Goal: Information Seeking & Learning: Learn about a topic

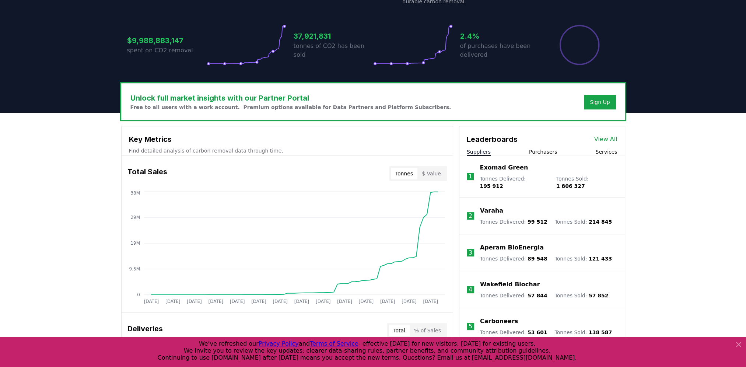
scroll to position [147, 0]
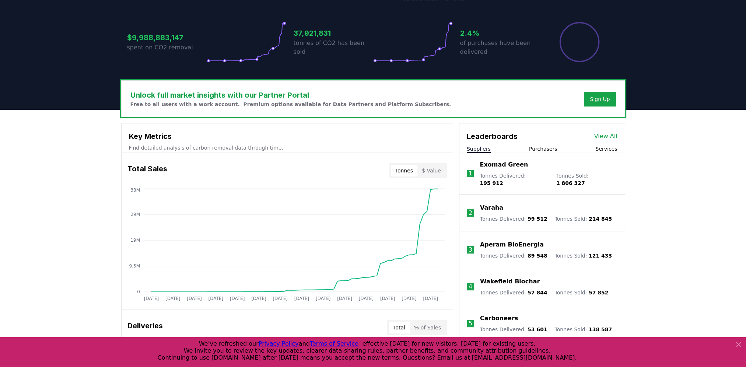
click at [495, 159] on li "1 Exomad Green Tonnes Delivered : 195 912 Tonnes Sold : 1 806 327" at bounding box center [541, 174] width 165 height 42
click at [497, 168] on p "Exomad Green" at bounding box center [504, 164] width 48 height 9
click at [571, 171] on div "Exomad Green Tonnes Delivered : 195 912 Tonnes Sold : 1 806 327" at bounding box center [548, 173] width 137 height 27
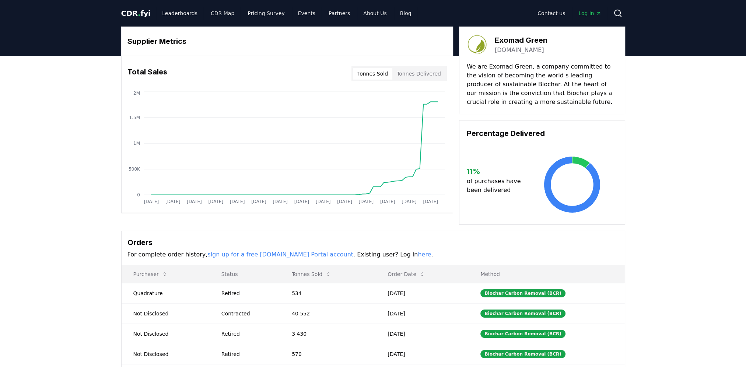
drag, startPoint x: 410, startPoint y: 69, endPoint x: 401, endPoint y: 77, distance: 12.0
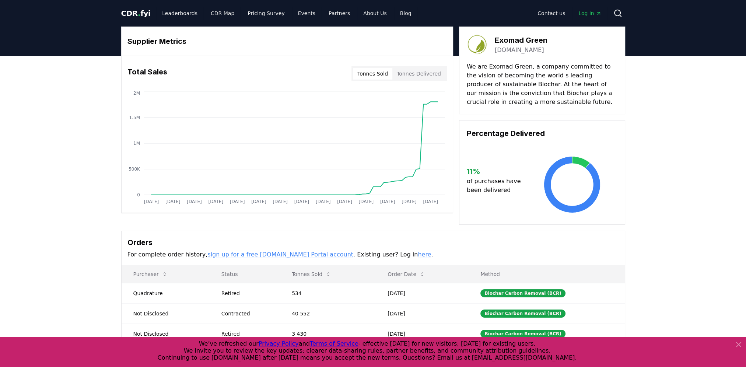
click at [507, 39] on h3 "Exomad Green" at bounding box center [521, 40] width 53 height 11
click at [508, 51] on link "exomadgreen.com" at bounding box center [519, 50] width 49 height 9
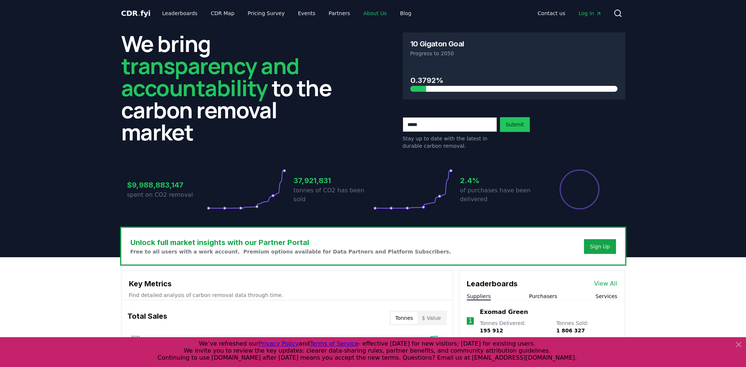
click at [358, 13] on link "About Us" at bounding box center [374, 13] width 35 height 13
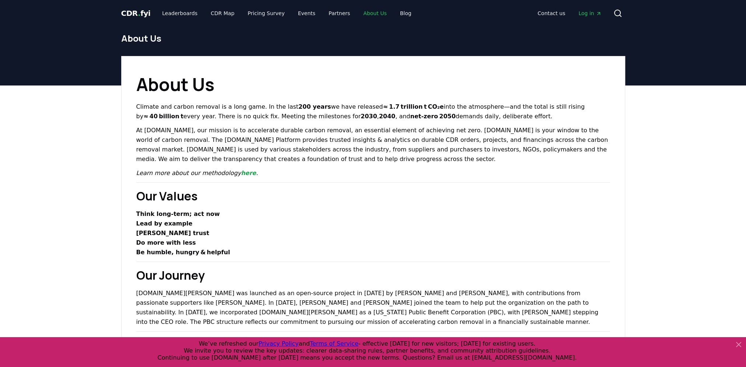
click at [358, 13] on link "About Us" at bounding box center [374, 13] width 35 height 13
click at [236, 104] on p "Climate and carbon removal is a long game. In the last 200 years we have releas…" at bounding box center [373, 111] width 474 height 19
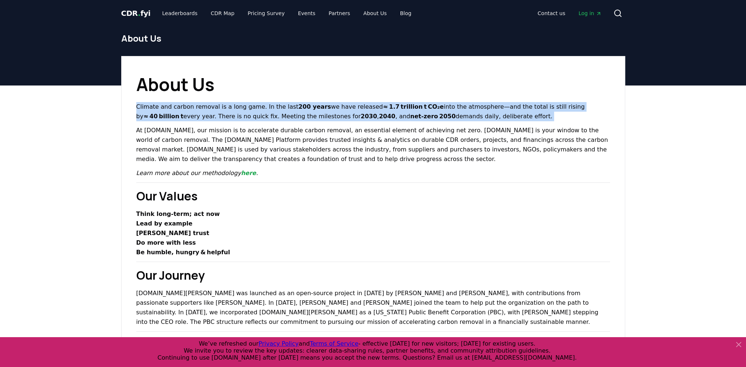
click at [236, 104] on p "Climate and carbon removal is a long game. In the last 200 years we have releas…" at bounding box center [373, 111] width 474 height 19
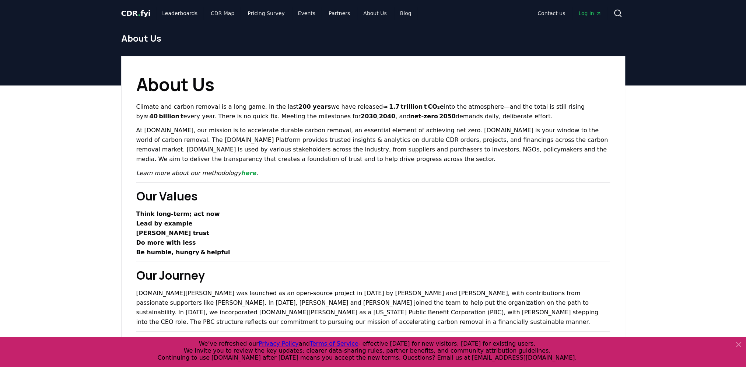
click at [178, 130] on p "At CDR.fyi, our mission is to accelerate durable carbon removal, an essential e…" at bounding box center [373, 145] width 474 height 38
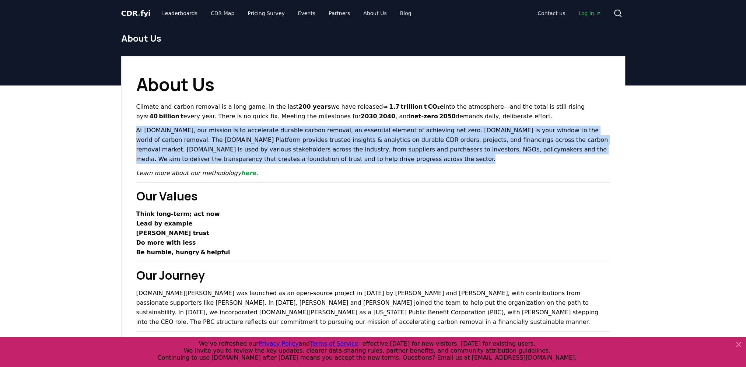
click at [178, 130] on p "At CDR.fyi, our mission is to accelerate durable carbon removal, an essential e…" at bounding box center [373, 145] width 474 height 38
click at [241, 173] on link "here" at bounding box center [248, 172] width 15 height 7
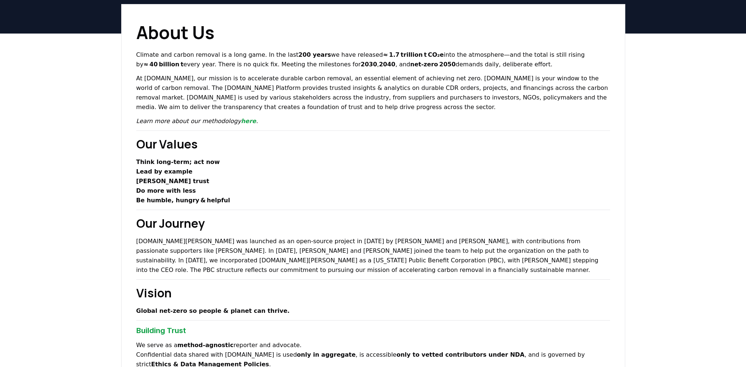
scroll to position [147, 0]
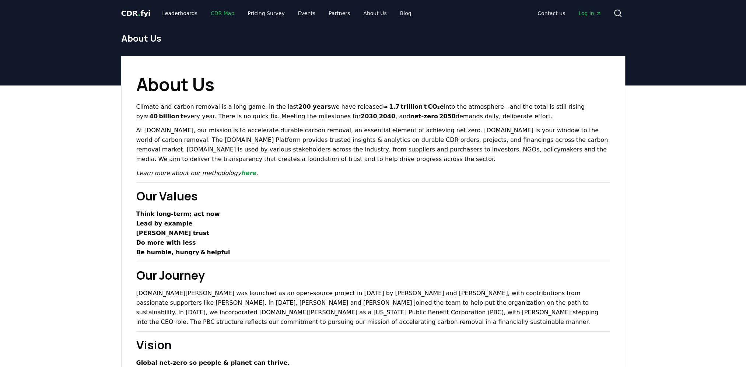
click at [209, 11] on link "CDR Map" at bounding box center [222, 13] width 35 height 13
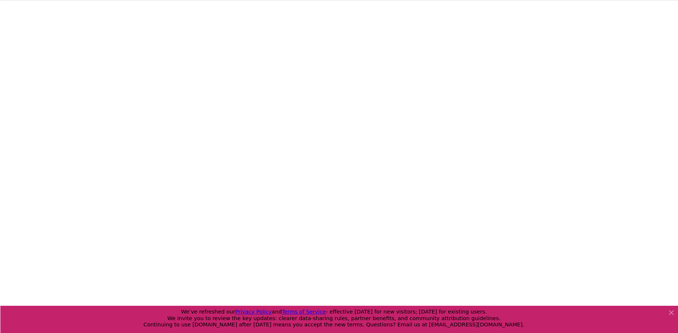
scroll to position [116, 0]
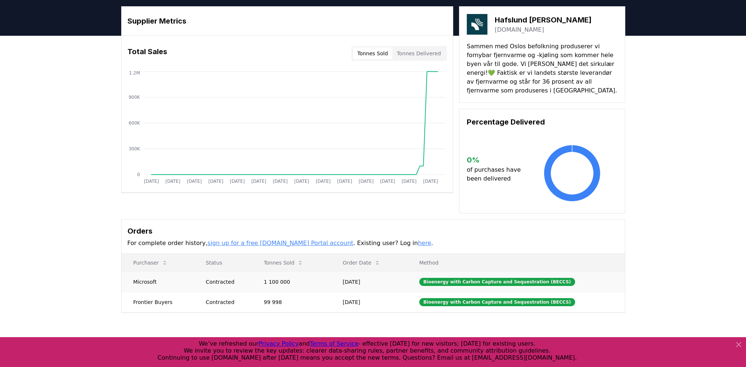
scroll to position [37, 0]
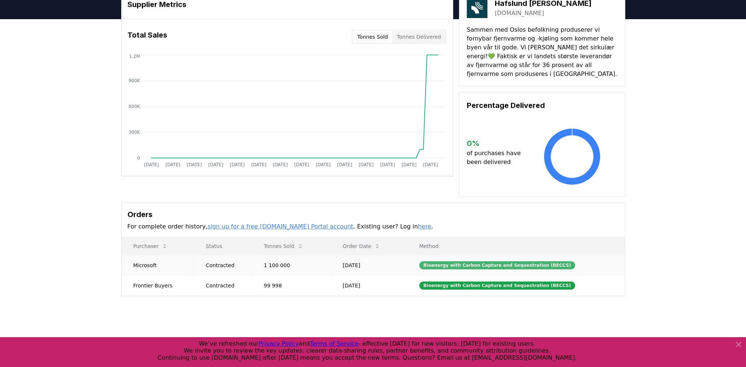
click at [461, 261] on div "Bioenergy with Carbon Capture and Sequestration (BECCS)" at bounding box center [497, 265] width 156 height 8
click at [213, 262] on div "Contracted" at bounding box center [226, 265] width 40 height 7
drag, startPoint x: 213, startPoint y: 278, endPoint x: 273, endPoint y: 278, distance: 59.7
click at [214, 282] on div "Contracted" at bounding box center [226, 285] width 40 height 7
click at [294, 275] on td "99 998" at bounding box center [291, 285] width 79 height 20
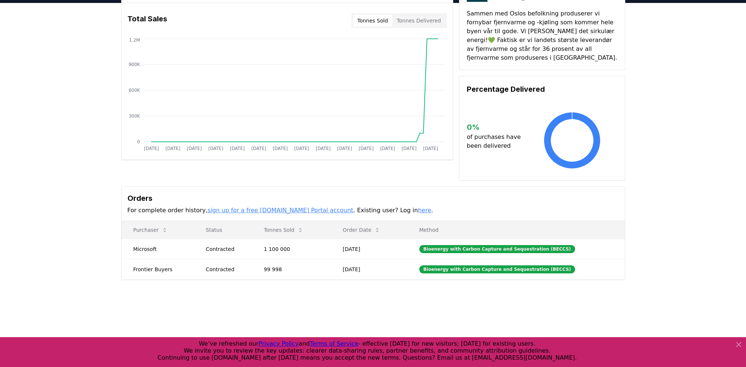
scroll to position [0, 0]
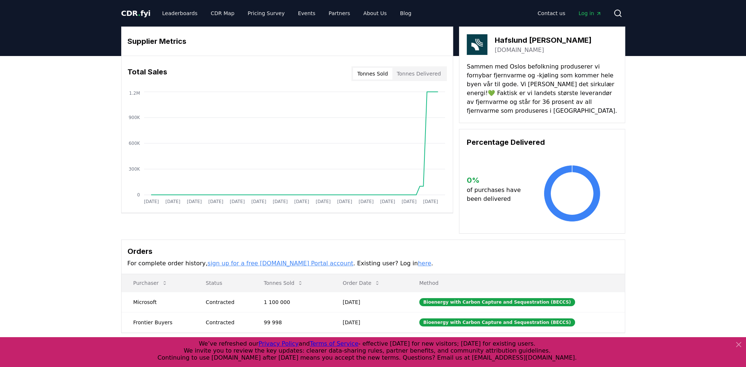
click at [560, 78] on p "Sammen med Oslos befolkning produserer vi fornybar fjernvarme og -kjøling som k…" at bounding box center [542, 88] width 151 height 53
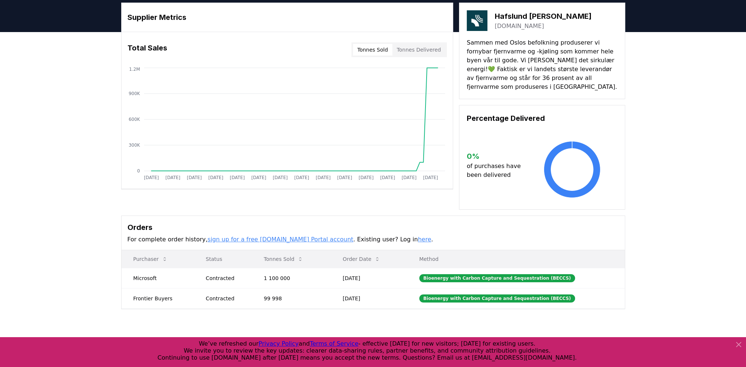
scroll to position [37, 0]
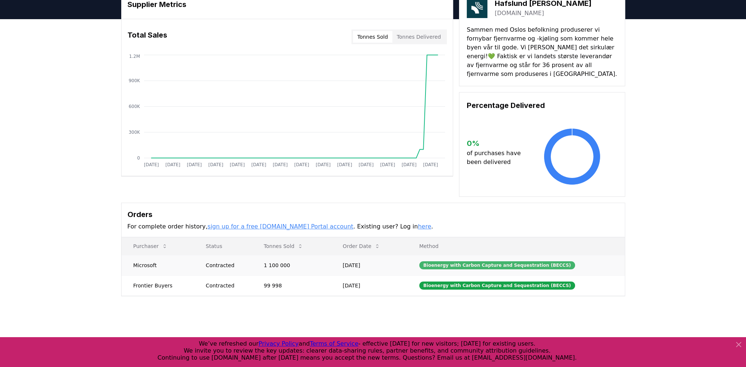
click at [477, 261] on div "Bioenergy with Carbon Capture and Sequestration (BECCS)" at bounding box center [497, 265] width 156 height 8
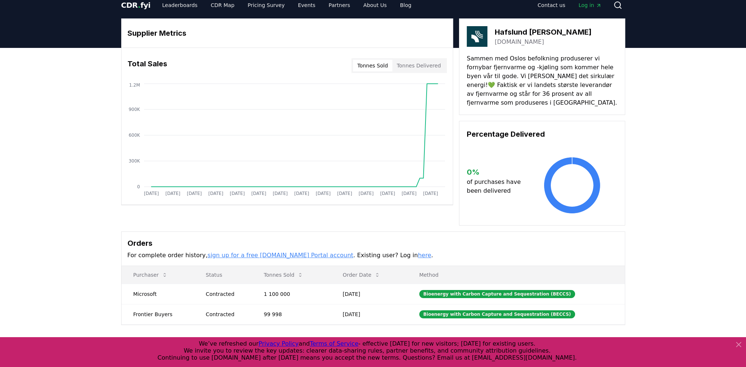
scroll to position [0, 0]
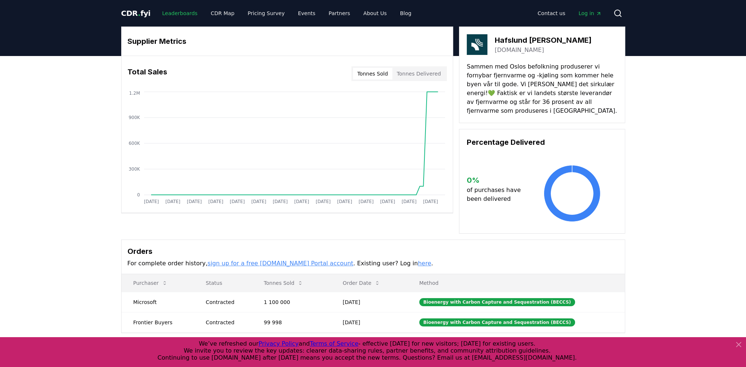
click at [171, 11] on link "Leaderboards" at bounding box center [179, 13] width 47 height 13
click at [169, 10] on link "Leaderboards" at bounding box center [179, 13] width 47 height 13
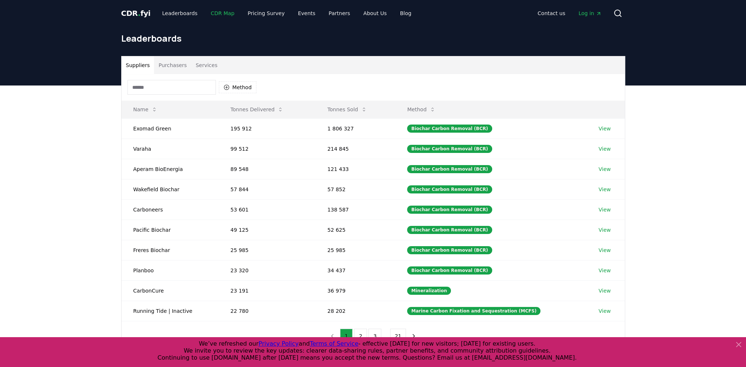
click at [207, 11] on link "CDR Map" at bounding box center [222, 13] width 35 height 13
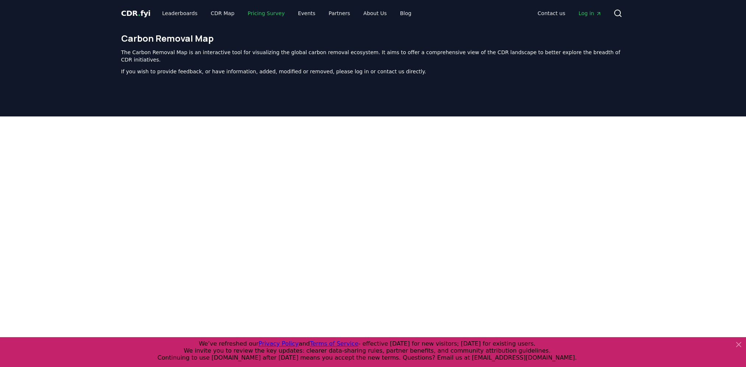
click at [258, 15] on link "Pricing Survey" at bounding box center [266, 13] width 49 height 13
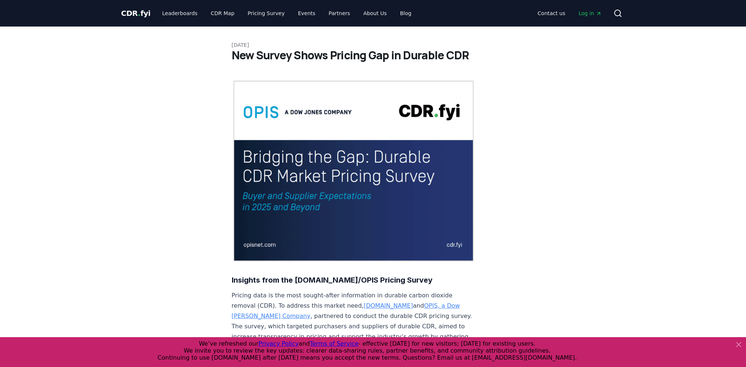
click at [269, 191] on img at bounding box center [354, 171] width 244 height 183
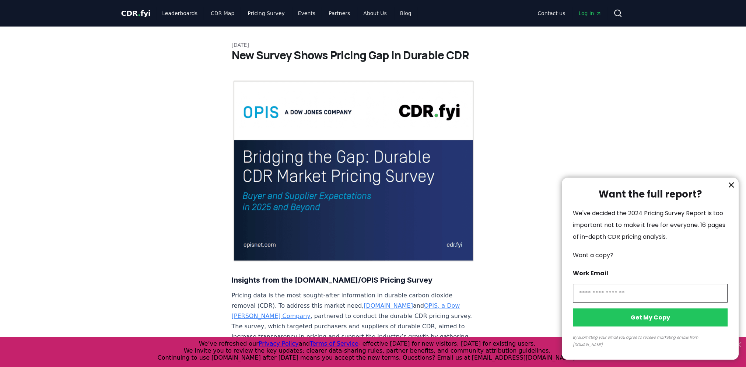
click at [204, 121] on div at bounding box center [373, 183] width 746 height 367
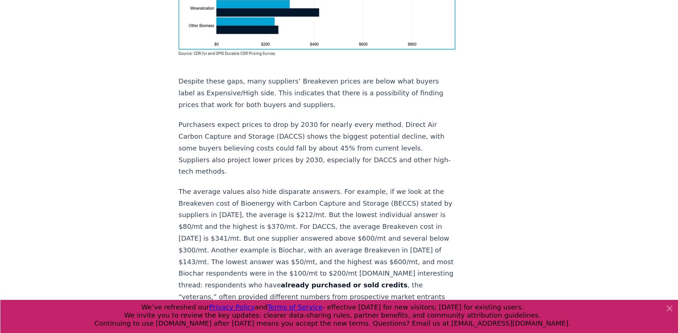
scroll to position [681, 0]
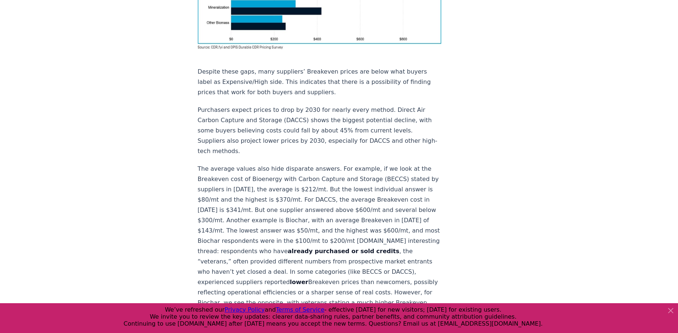
click at [198, 105] on p "Purchasers expect prices to drop by 2030 for nearly every method. Direct Air Ca…" at bounding box center [320, 131] width 244 height 52
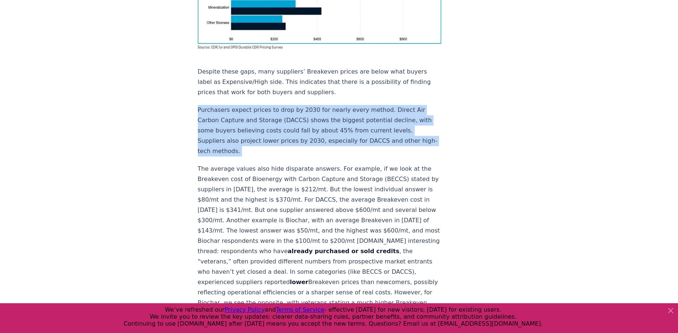
click at [198, 105] on p "Purchasers expect prices to drop by 2030 for nearly every method. Direct Air Ca…" at bounding box center [320, 131] width 244 height 52
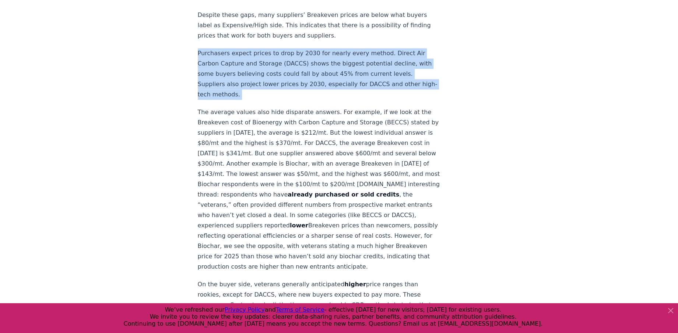
scroll to position [748, 0]
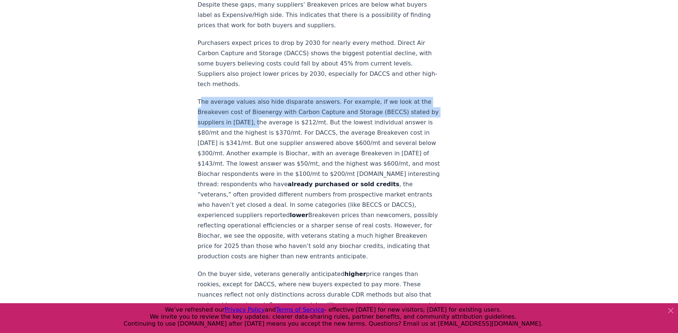
drag, startPoint x: 200, startPoint y: 55, endPoint x: 261, endPoint y: 80, distance: 66.3
click at [261, 97] on p "The average values also hide disparate answers. For example, if we look at the …" at bounding box center [320, 179] width 244 height 165
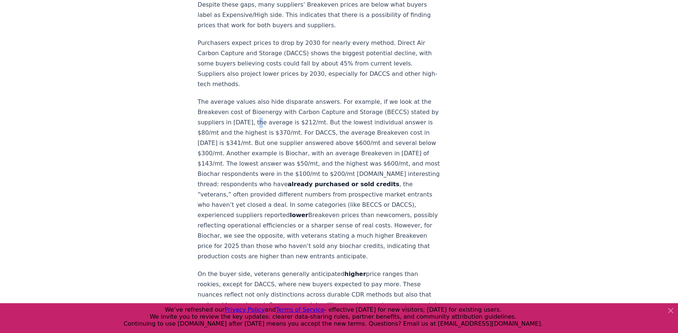
click at [261, 97] on p "The average values also hide disparate answers. For example, if we look at the …" at bounding box center [320, 179] width 244 height 165
click at [260, 97] on p "The average values also hide disparate answers. For example, if we look at the …" at bounding box center [320, 179] width 244 height 165
click at [219, 97] on p "The average values also hide disparate answers. For example, if we look at the …" at bounding box center [320, 179] width 244 height 165
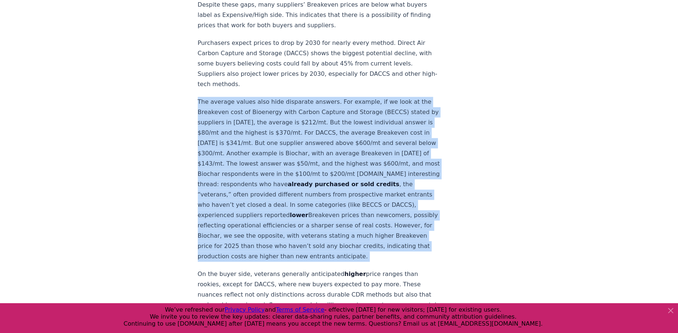
click at [219, 97] on p "The average values also hide disparate answers. For example, if we look at the …" at bounding box center [320, 179] width 244 height 165
click at [218, 97] on p "The average values also hide disparate answers. For example, if we look at the …" at bounding box center [320, 179] width 244 height 165
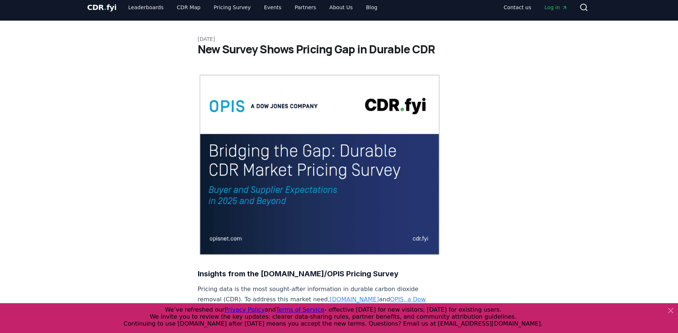
scroll to position [0, 0]
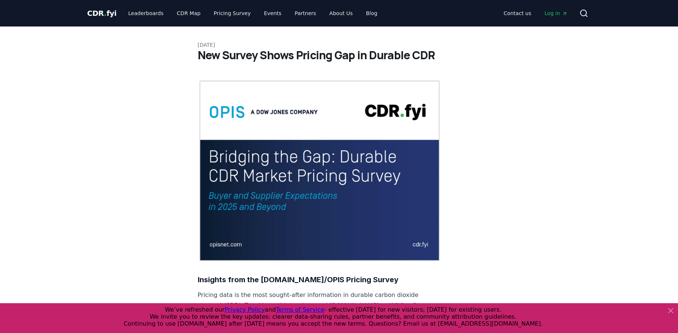
click at [109, 10] on span "CDR . fyi" at bounding box center [101, 13] width 29 height 9
click at [107, 13] on span "CDR . fyi" at bounding box center [101, 13] width 29 height 9
